Goal: Task Accomplishment & Management: Complete application form

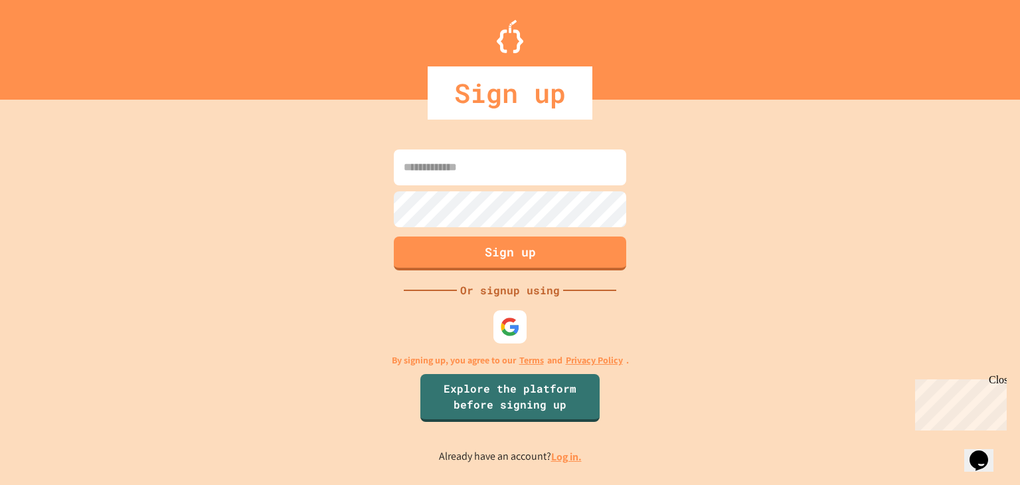
click at [446, 172] on input at bounding box center [510, 167] width 232 height 36
type input "**********"
click at [442, 245] on button "Sign up" at bounding box center [510, 251] width 237 height 35
click at [483, 254] on button "Sign up" at bounding box center [510, 251] width 237 height 35
